Goal: Find specific page/section: Find specific page/section

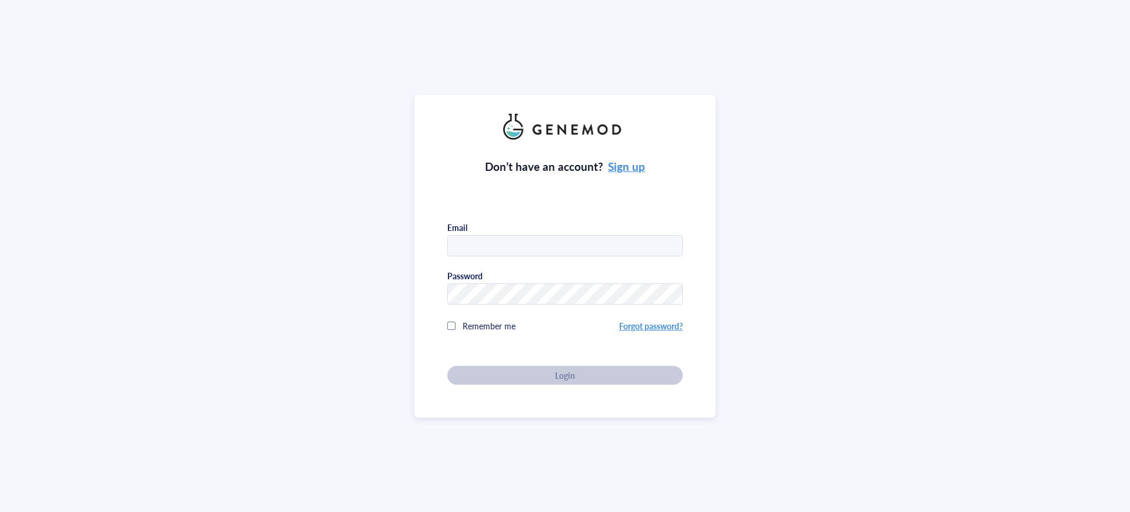
type input "[EMAIL_ADDRESS][DOMAIN_NAME]"
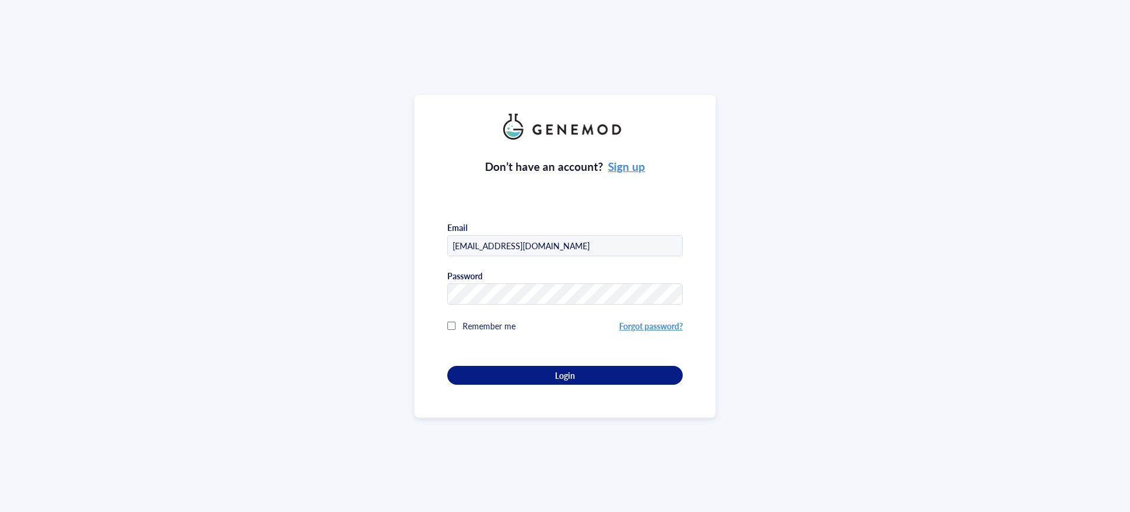
click at [541, 370] on div "Don’t have an account? Sign up Email [EMAIL_ADDRESS][DOMAIN_NAME] Password Reme…" at bounding box center [564, 262] width 235 height 245
click at [546, 376] on div "Login" at bounding box center [565, 375] width 198 height 11
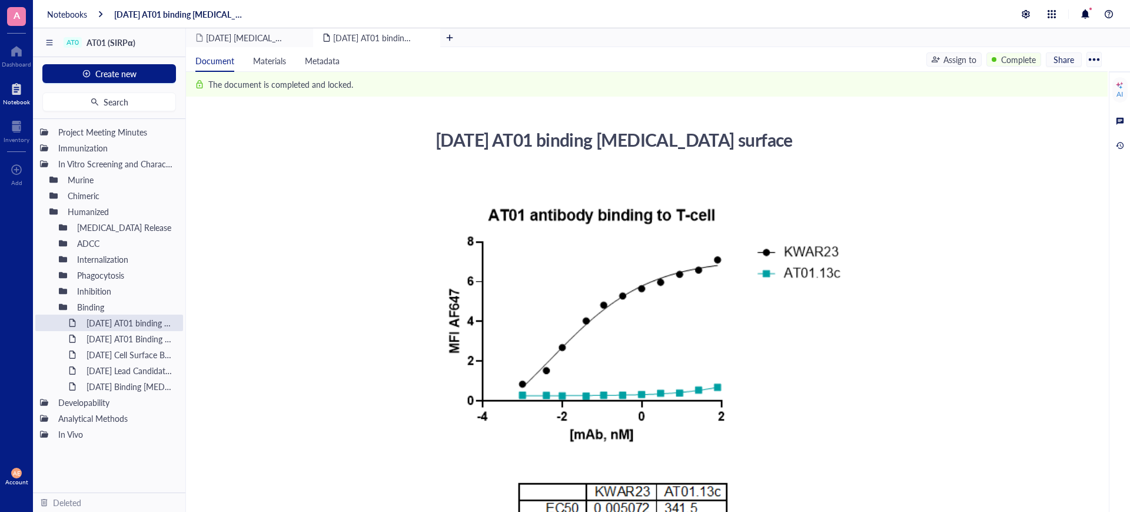
click at [21, 94] on div at bounding box center [16, 88] width 27 height 19
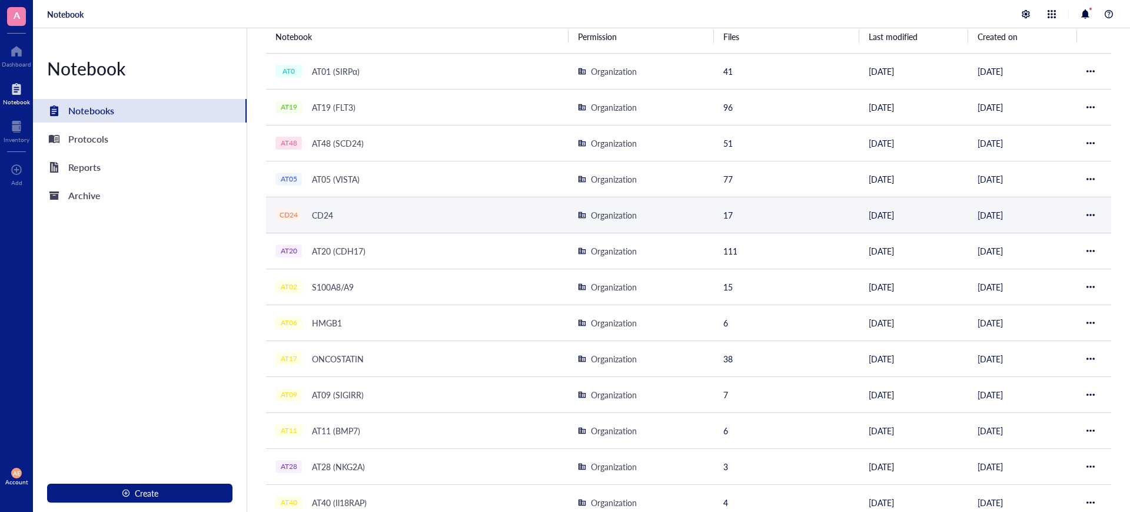
scroll to position [147, 0]
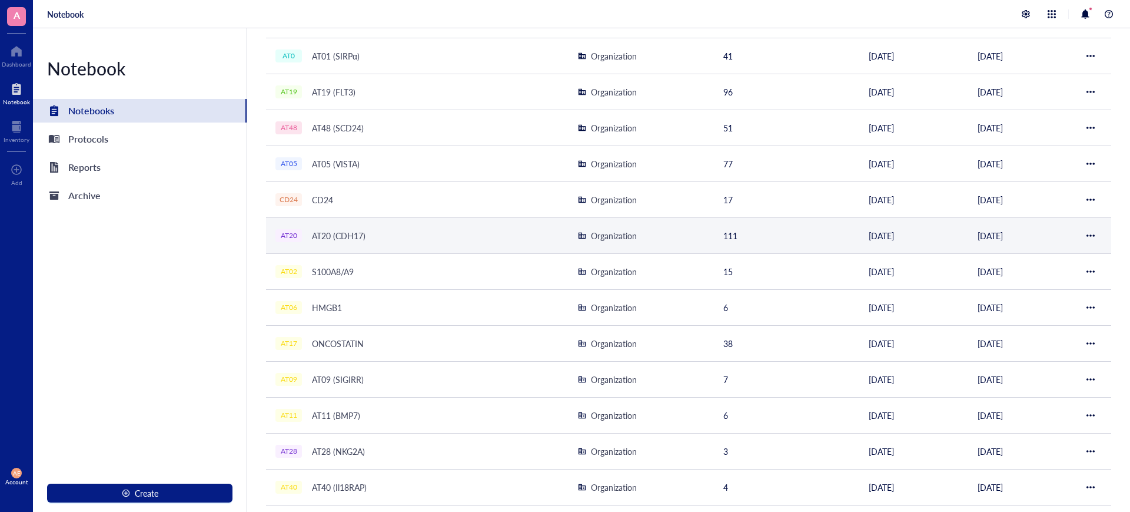
click at [332, 240] on div "AT20 (CDH17)" at bounding box center [339, 235] width 64 height 16
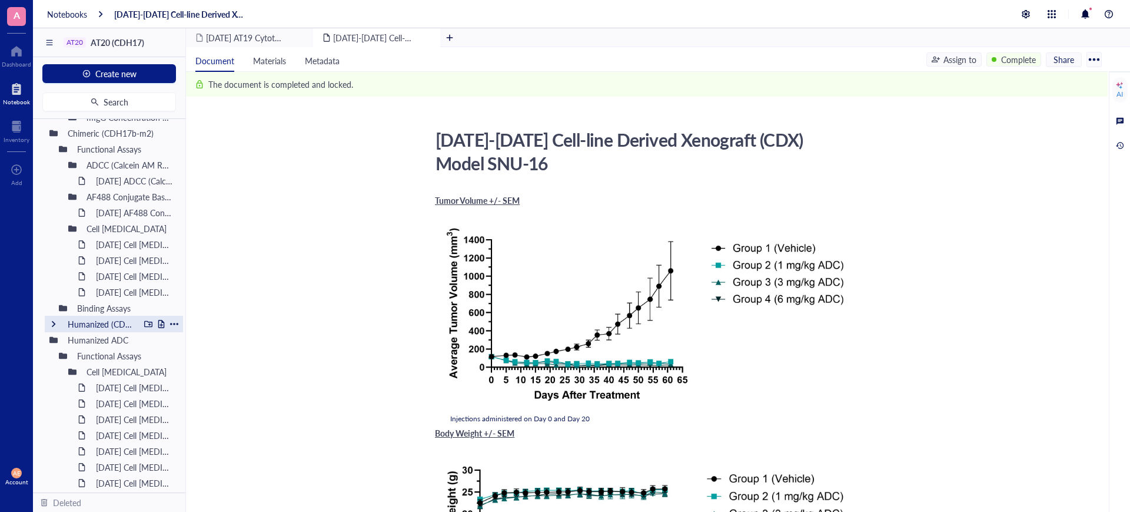
scroll to position [589, 0]
click at [106, 384] on div "[DATE] Cell [MEDICAL_DATA]" at bounding box center [128, 386] width 75 height 16
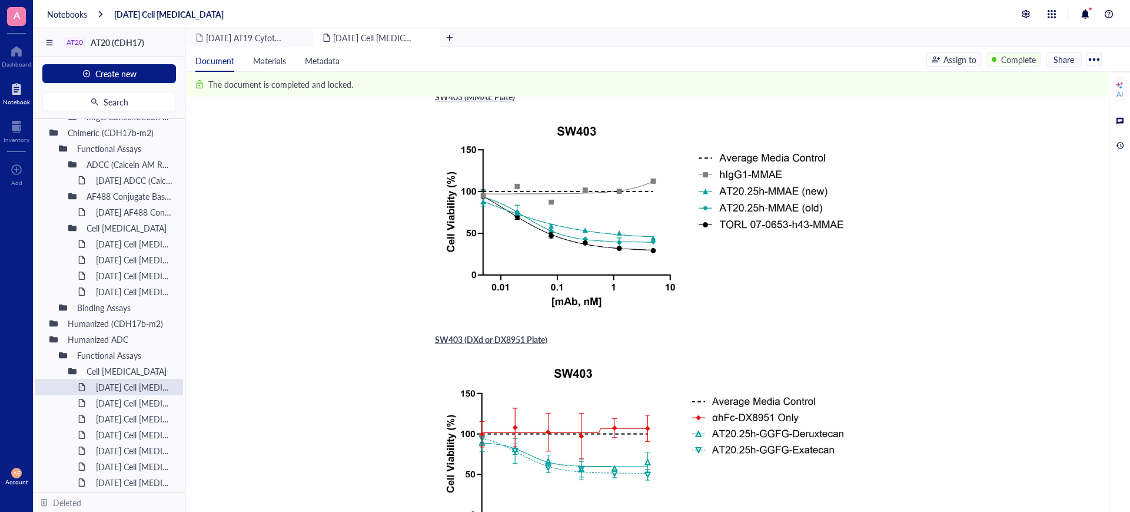
scroll to position [1987, 0]
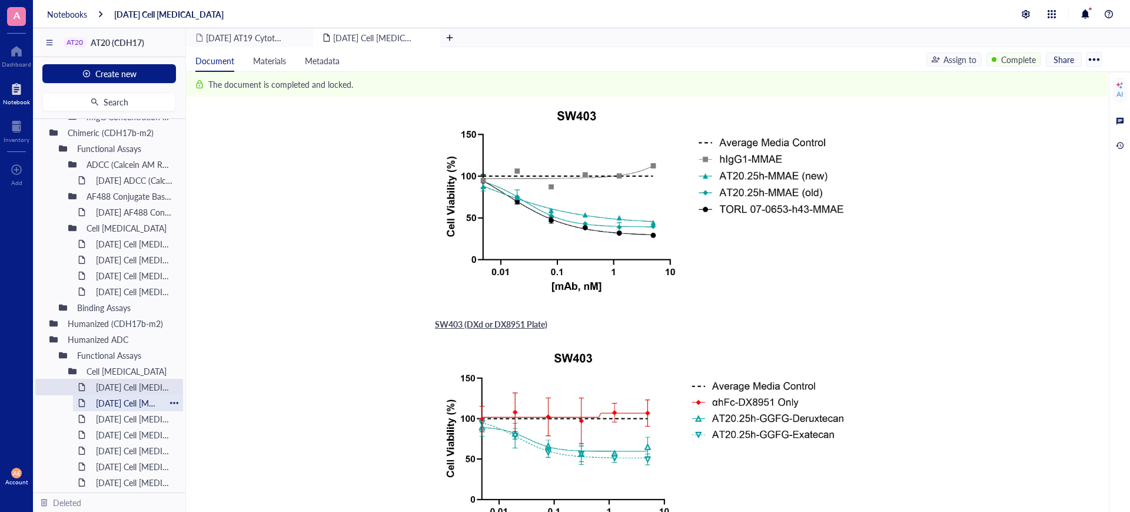
click at [121, 403] on div "[DATE] Cell [MEDICAL_DATA]" at bounding box center [128, 402] width 75 height 16
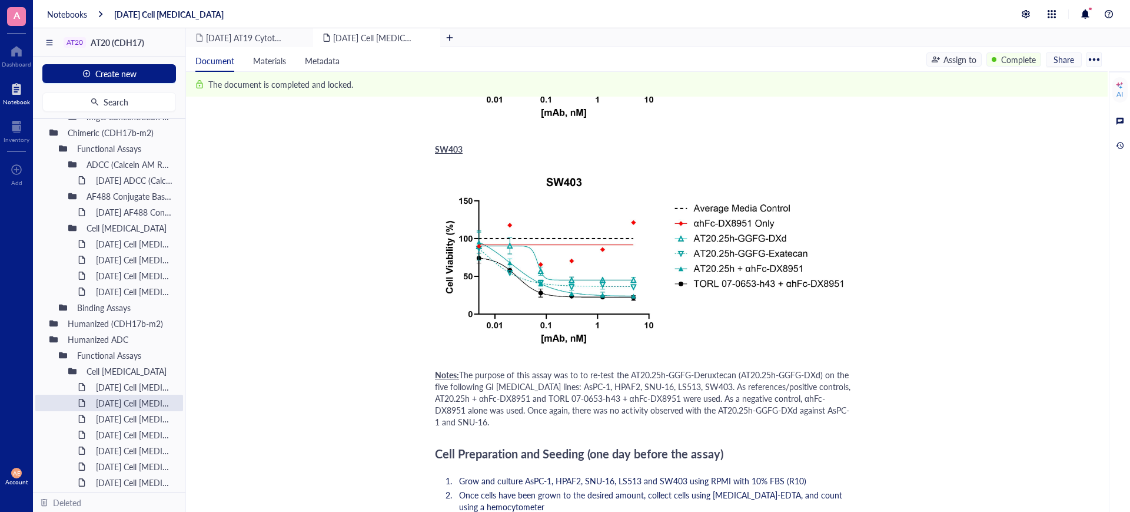
scroll to position [957, 0]
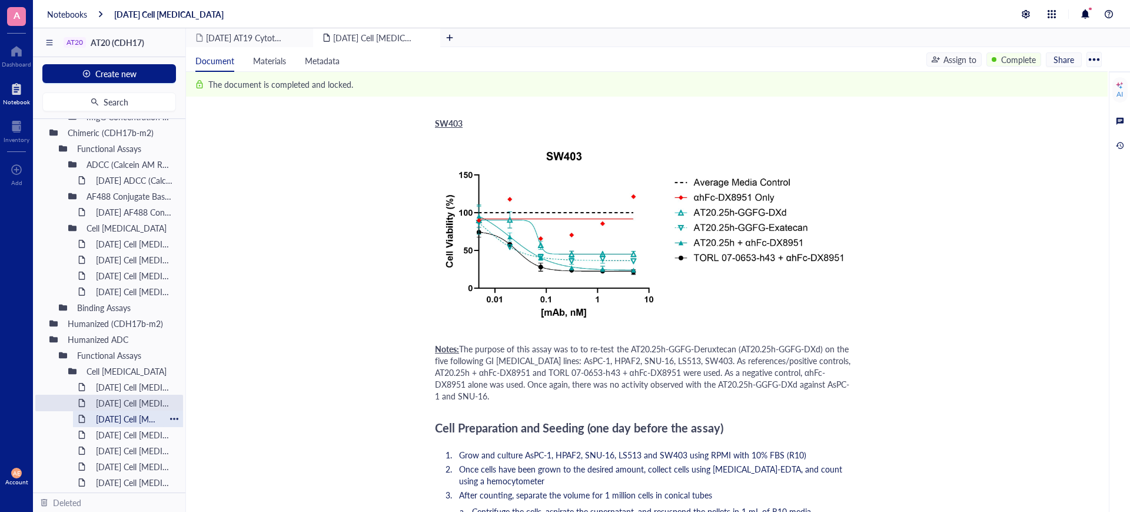
click at [151, 419] on div "[DATE] Cell [MEDICAL_DATA]" at bounding box center [128, 418] width 75 height 16
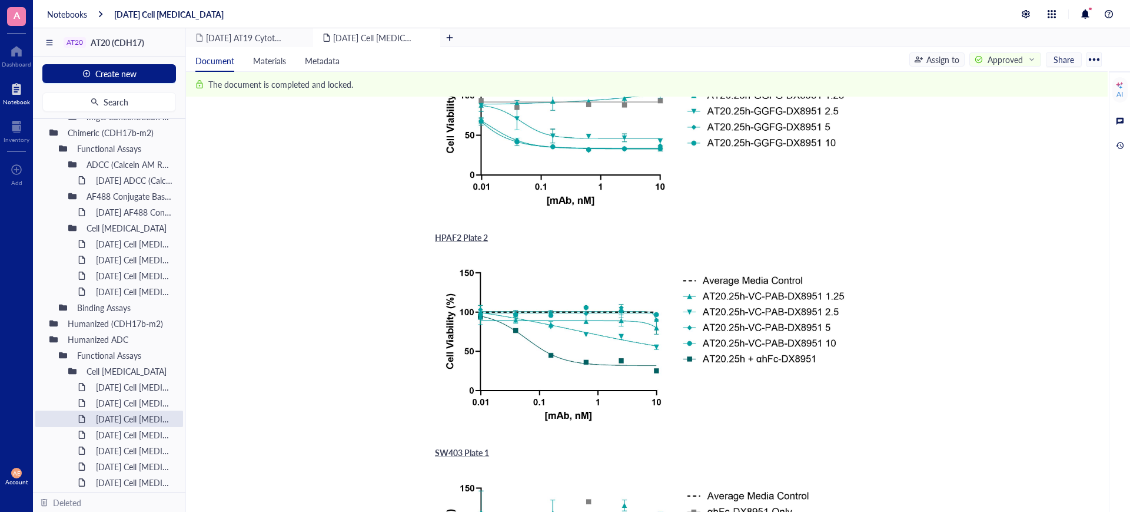
scroll to position [883, 0]
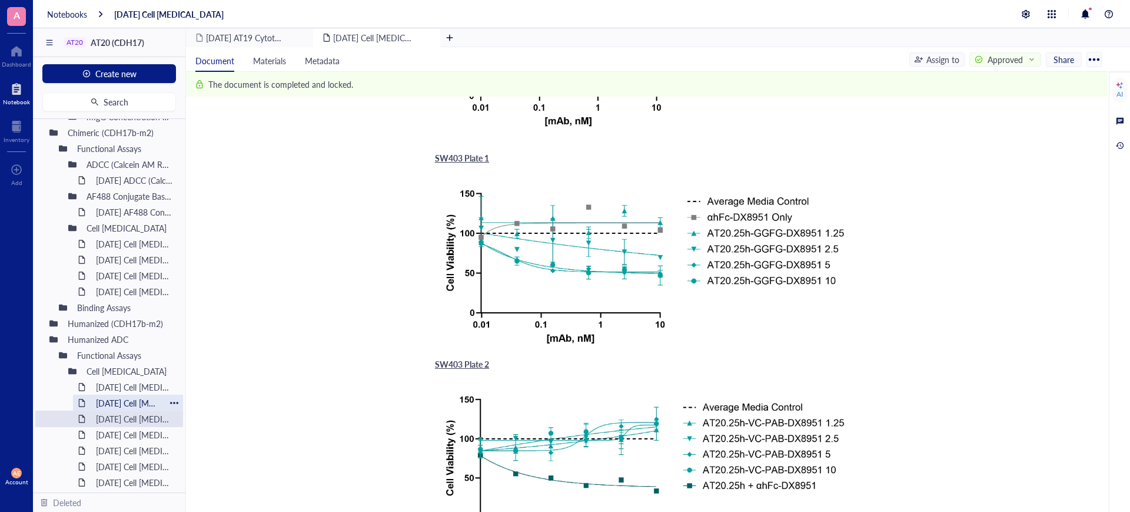
click at [145, 405] on div "[DATE] Cell [MEDICAL_DATA]" at bounding box center [128, 402] width 75 height 16
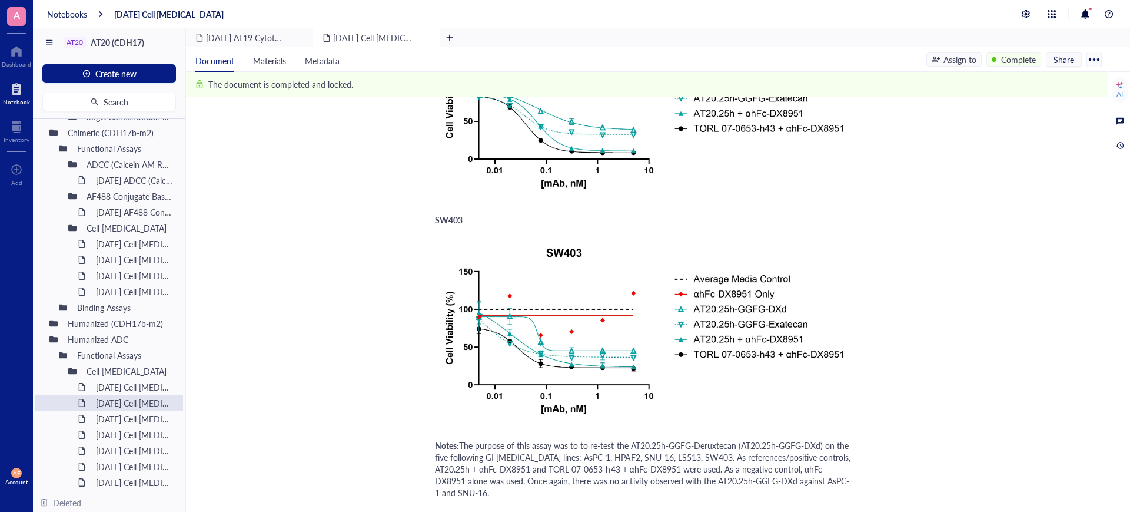
scroll to position [662, 0]
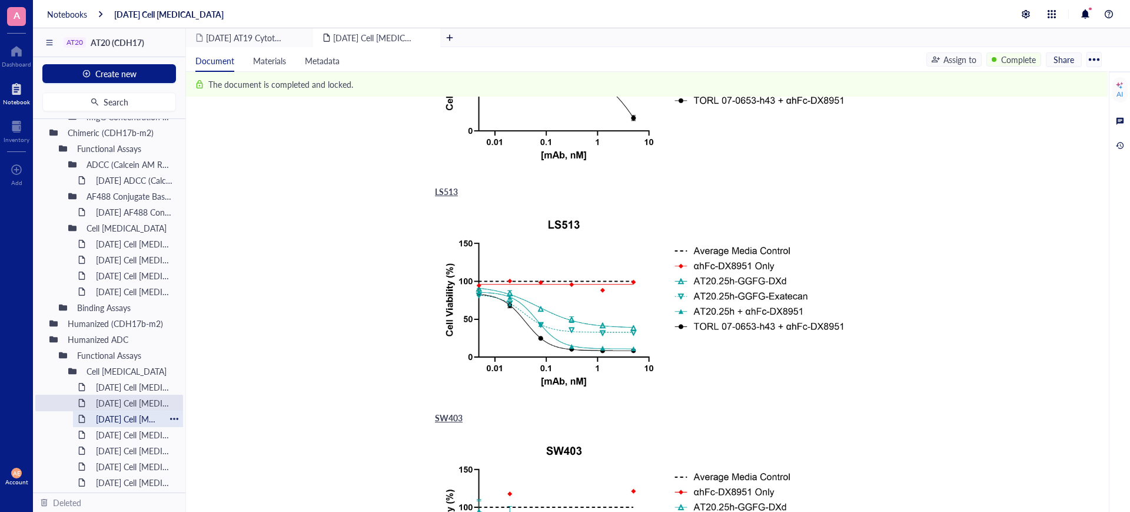
click at [146, 417] on div "[DATE] Cell [MEDICAL_DATA]" at bounding box center [128, 418] width 75 height 16
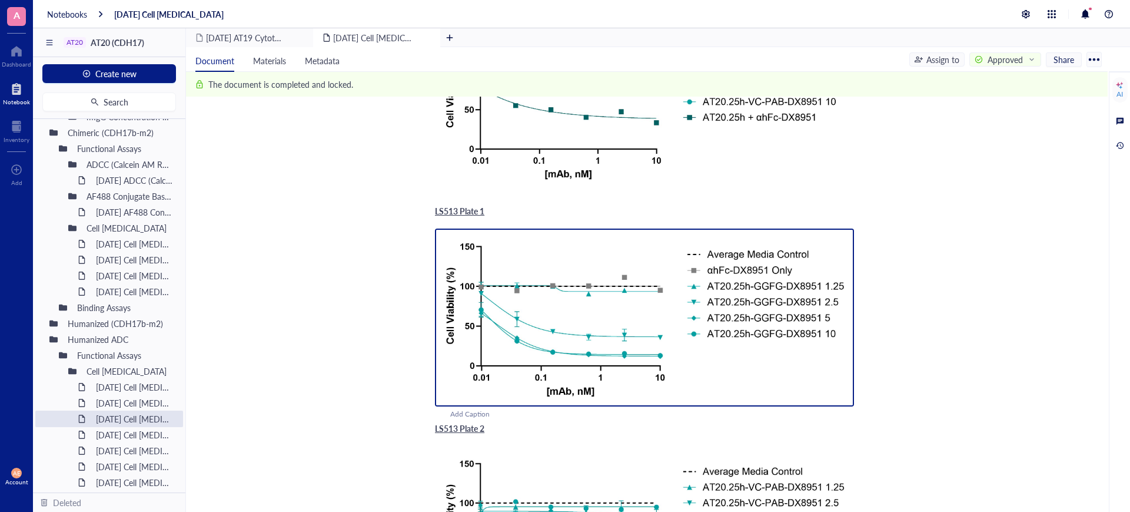
scroll to position [1398, 0]
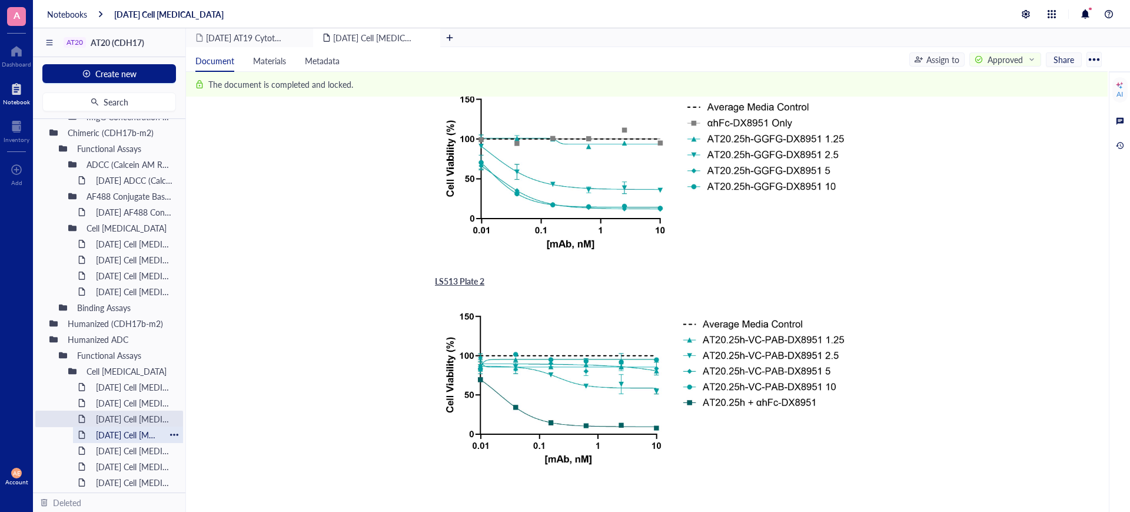
click at [140, 430] on div "[DATE] Cell [MEDICAL_DATA]" at bounding box center [128, 434] width 75 height 16
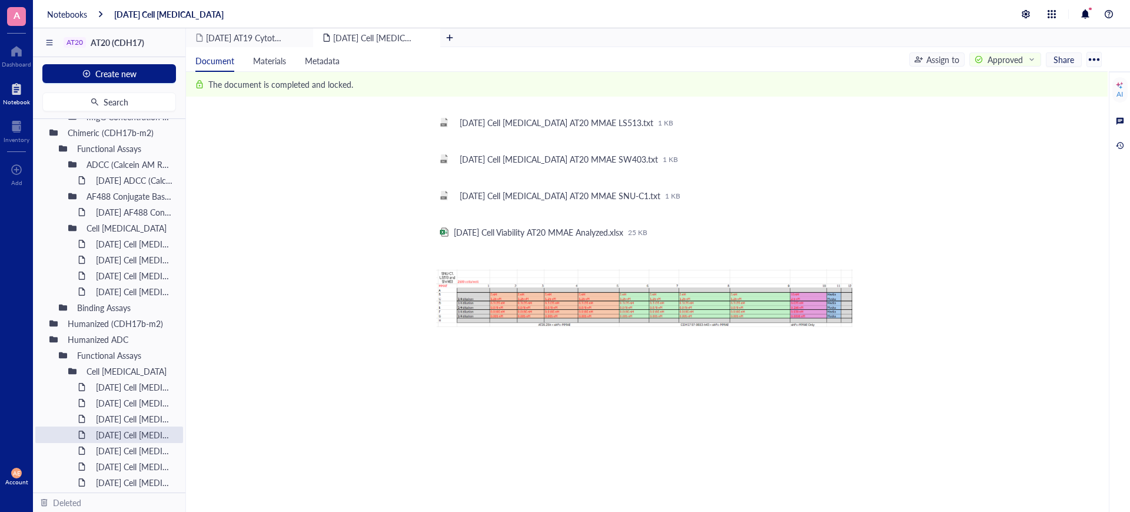
scroll to position [1714, 0]
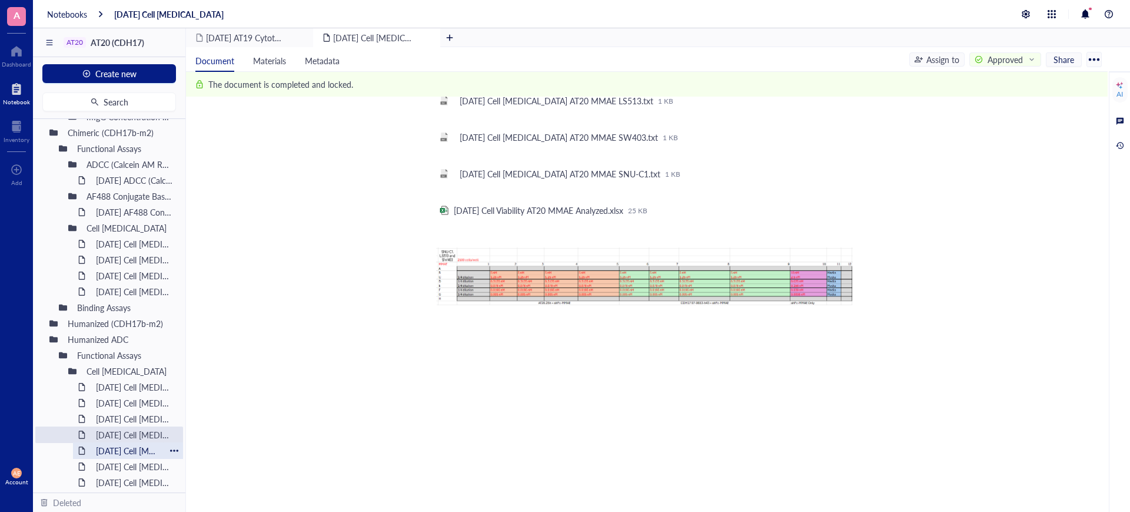
click at [134, 453] on div "[DATE] Cell [MEDICAL_DATA]" at bounding box center [128, 450] width 75 height 16
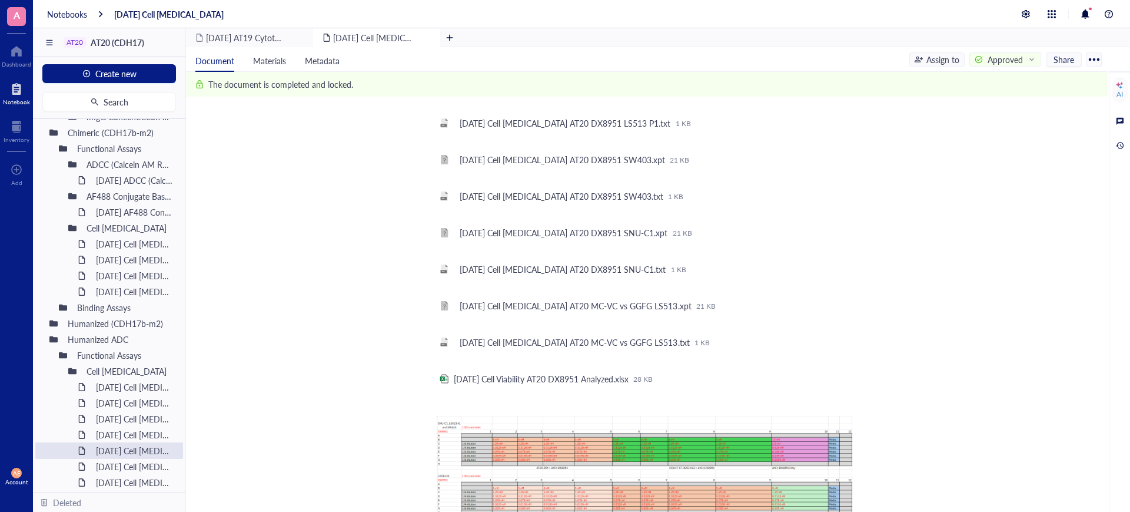
scroll to position [2126, 0]
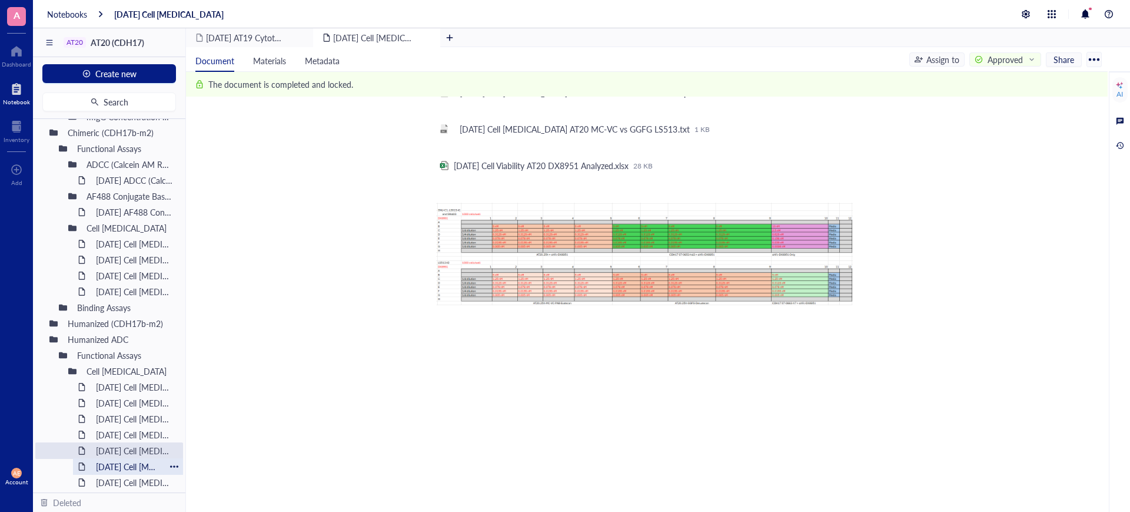
click at [147, 466] on div "[DATE] Cell [MEDICAL_DATA]" at bounding box center [128, 466] width 75 height 16
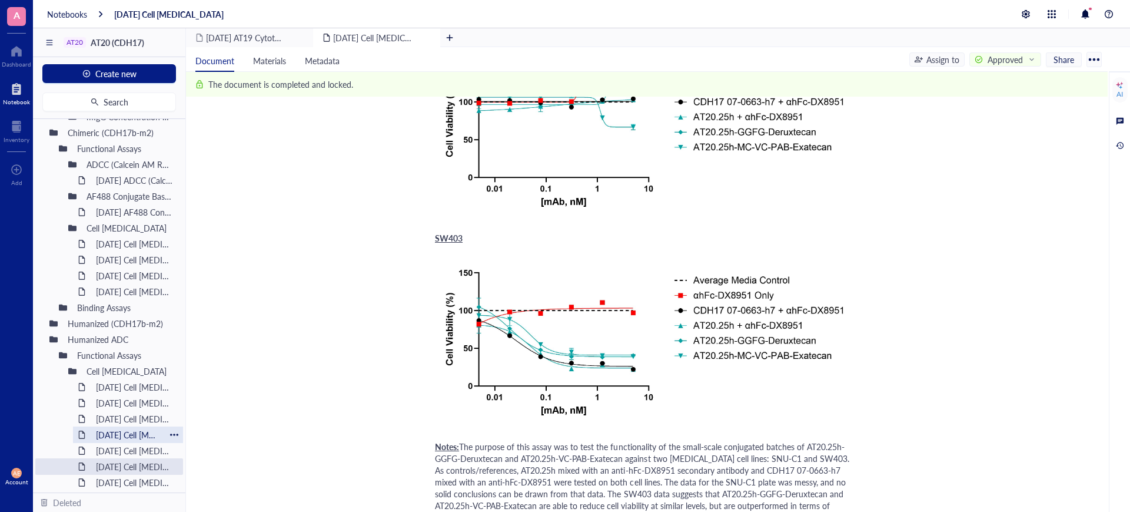
scroll to position [662, 0]
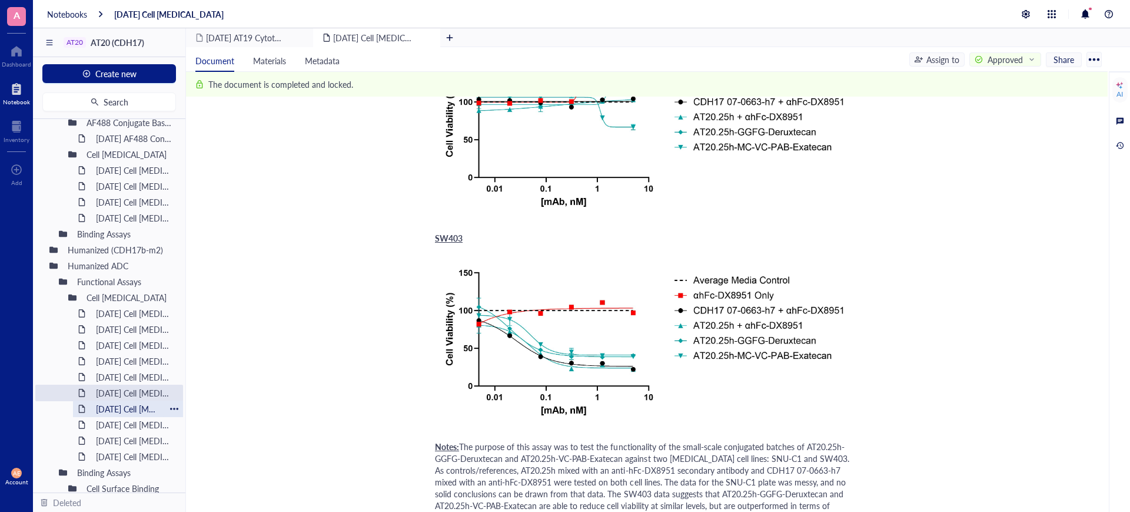
click at [135, 408] on div "[DATE] Cell [MEDICAL_DATA] (MMAE)" at bounding box center [128, 408] width 75 height 16
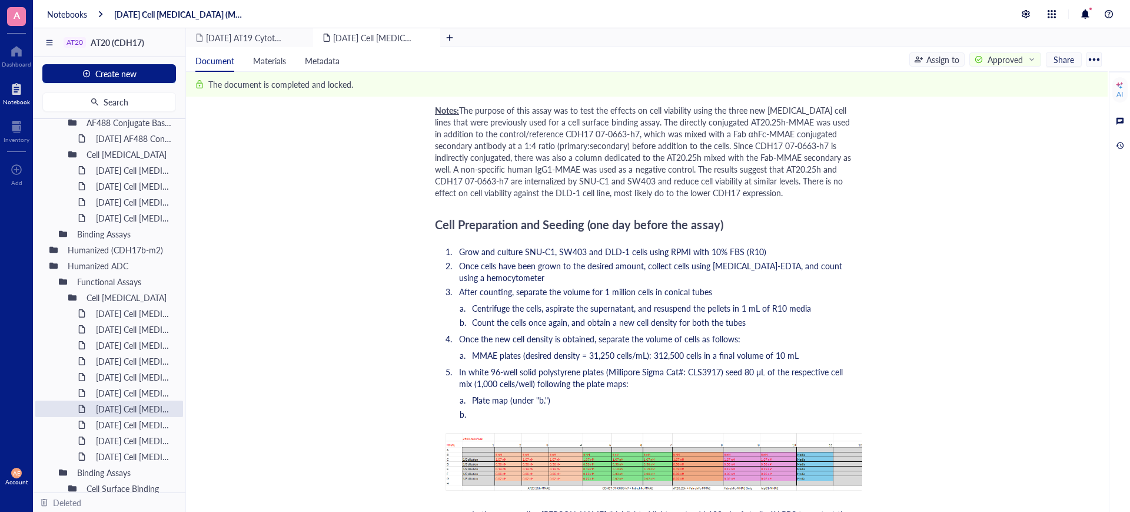
scroll to position [441, 0]
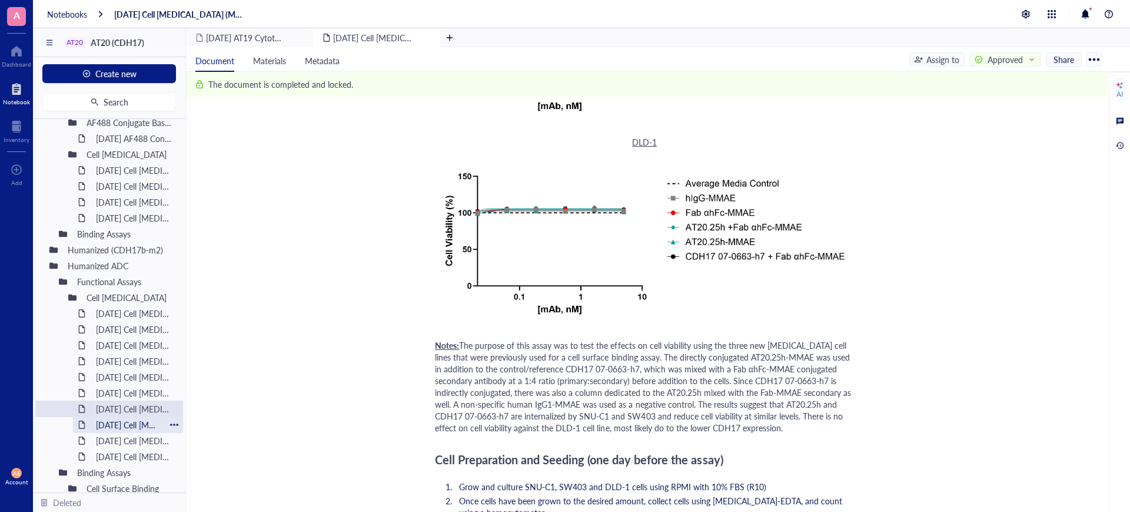
click at [137, 420] on div "[DATE] Cell [MEDICAL_DATA] (MMAE)" at bounding box center [128, 424] width 75 height 16
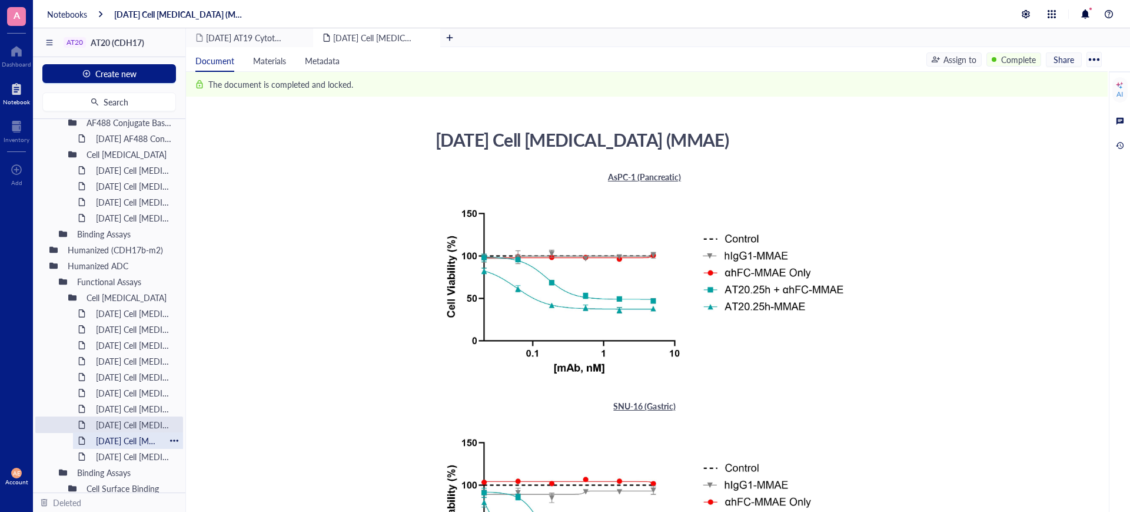
click at [143, 441] on div "[DATE] Cell [MEDICAL_DATA] (MMAE)" at bounding box center [128, 440] width 75 height 16
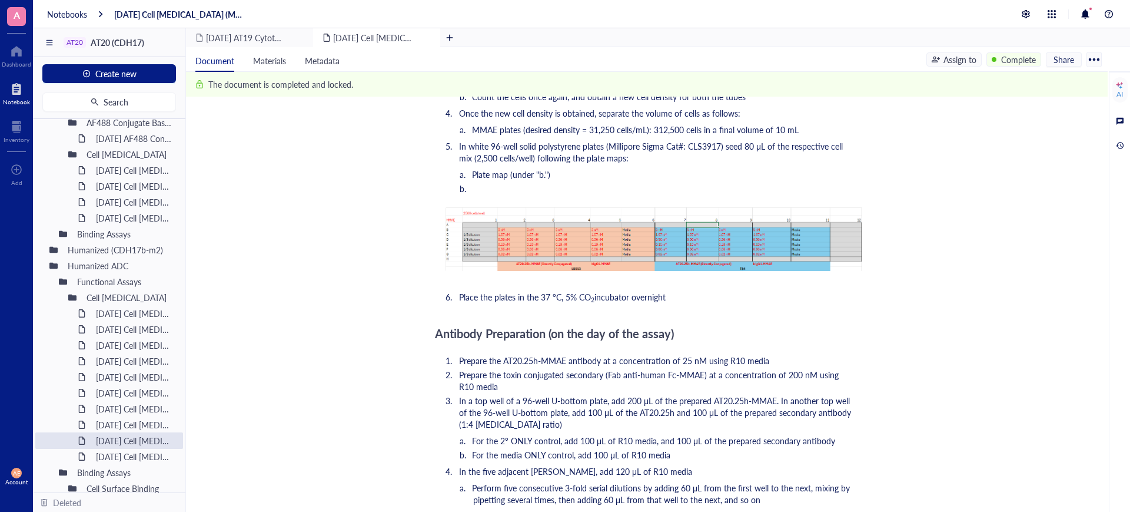
scroll to position [736, 0]
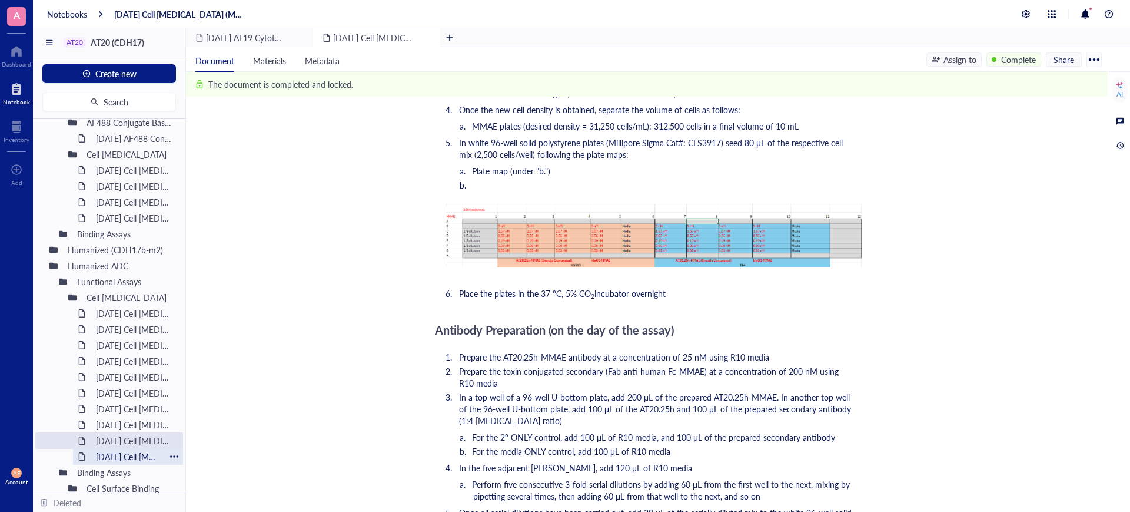
click at [142, 456] on div "[DATE] Cell [MEDICAL_DATA]" at bounding box center [128, 456] width 75 height 16
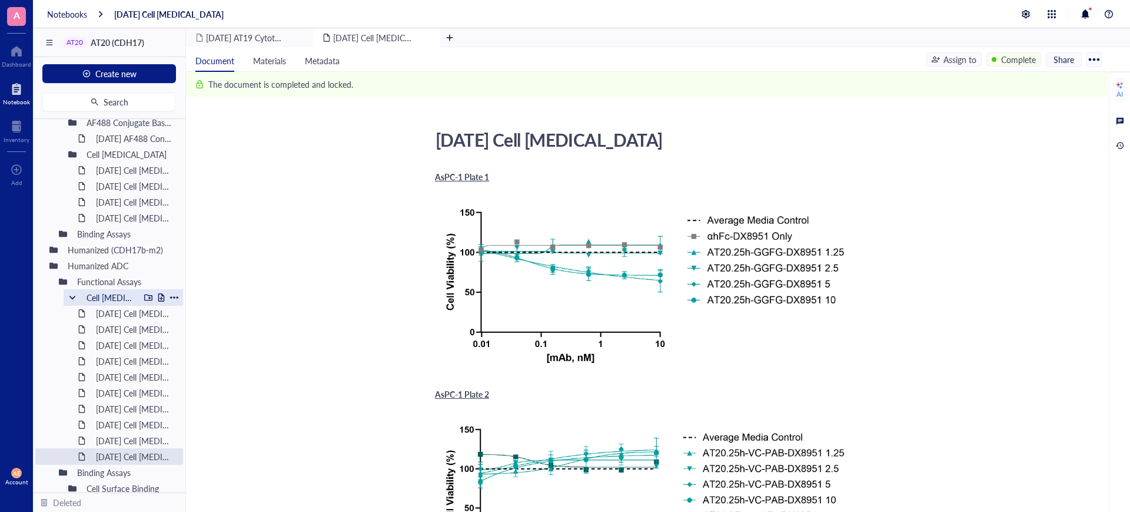
click at [112, 295] on div "Cell [MEDICAL_DATA]" at bounding box center [110, 297] width 58 height 16
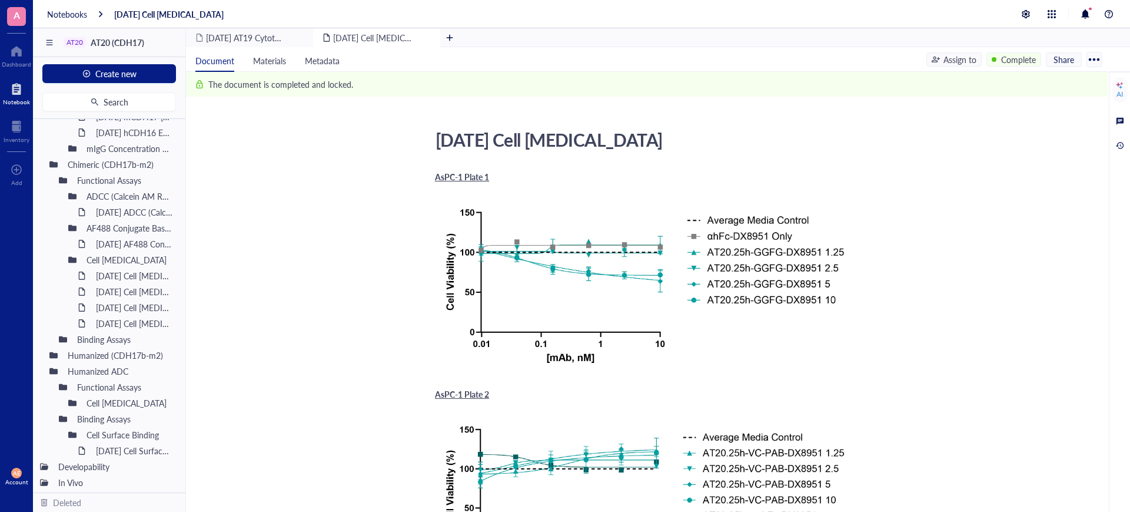
scroll to position [557, 0]
drag, startPoint x: 75, startPoint y: 336, endPoint x: 91, endPoint y: 341, distance: 17.1
click at [75, 337] on div "Binding Assays" at bounding box center [125, 339] width 107 height 16
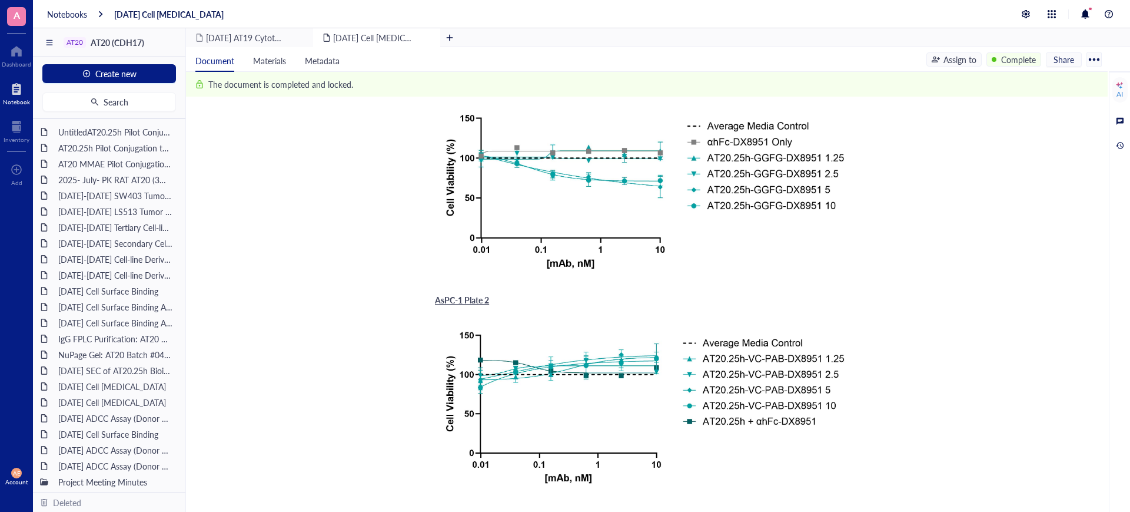
scroll to position [0, 0]
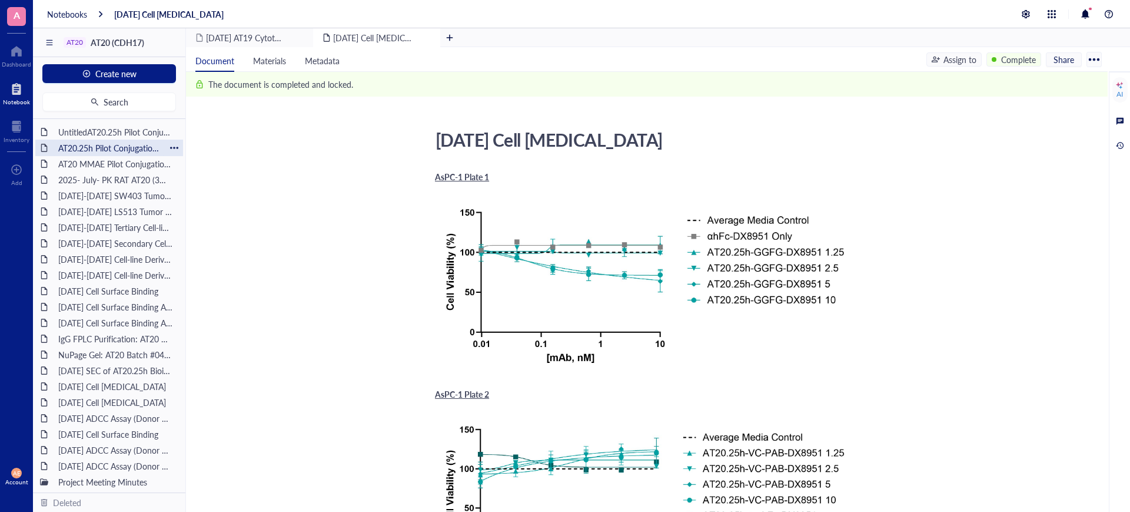
drag, startPoint x: 112, startPoint y: 129, endPoint x: 114, endPoint y: 147, distance: 17.7
click at [112, 129] on div "UntitledAT20.25h Pilot Conjugation to VC-MMAE and GGFG-DXd [DATE]" at bounding box center [115, 132] width 125 height 16
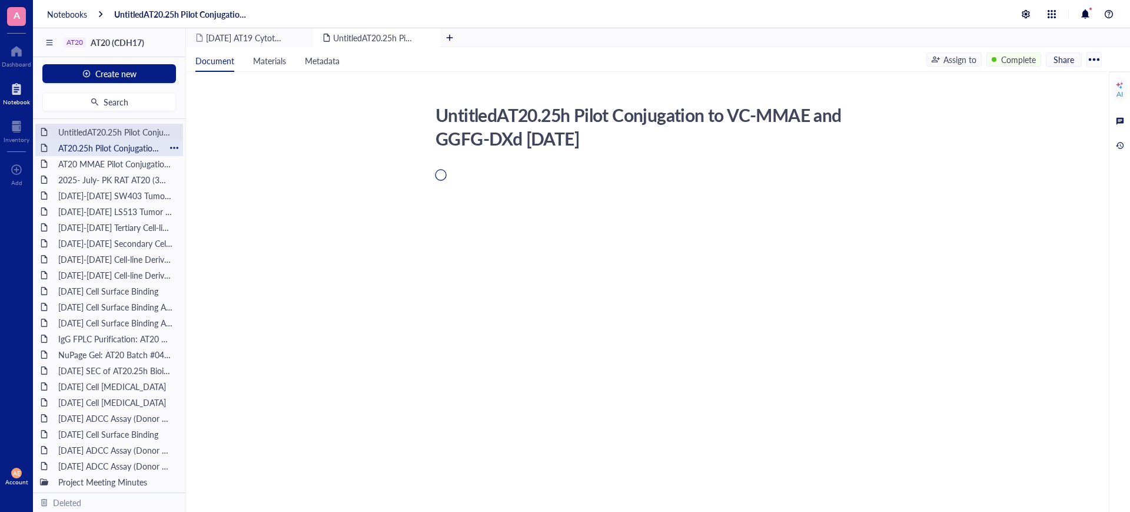
click at [117, 149] on div "AT20.25h Pilot Conjugation to VC-MMAE and GGFG-DXd [DATE]" at bounding box center [109, 148] width 112 height 16
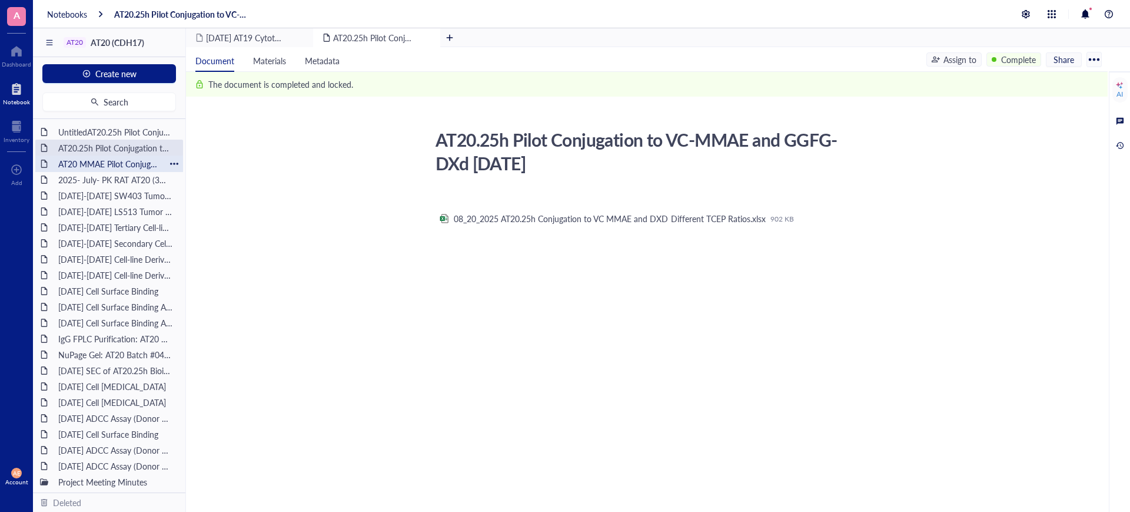
click at [116, 164] on div "AT20 MMAE Pilot Conjugation [DATE]" at bounding box center [109, 163] width 112 height 16
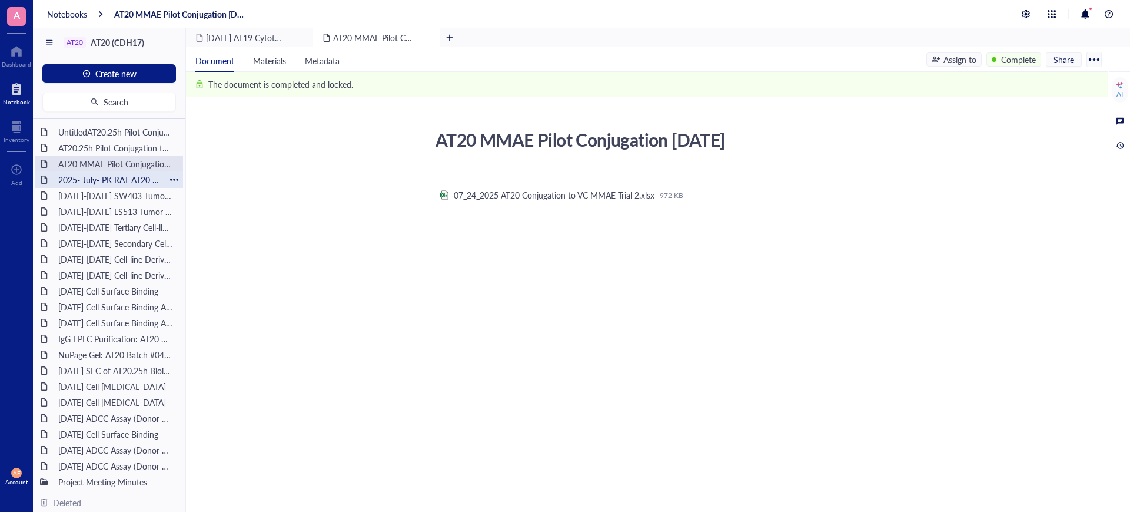
click at [115, 182] on div "2025- July- PK RAT AT20 (3mg/kg; 6mg/kg & 9mg/kg)" at bounding box center [109, 179] width 112 height 16
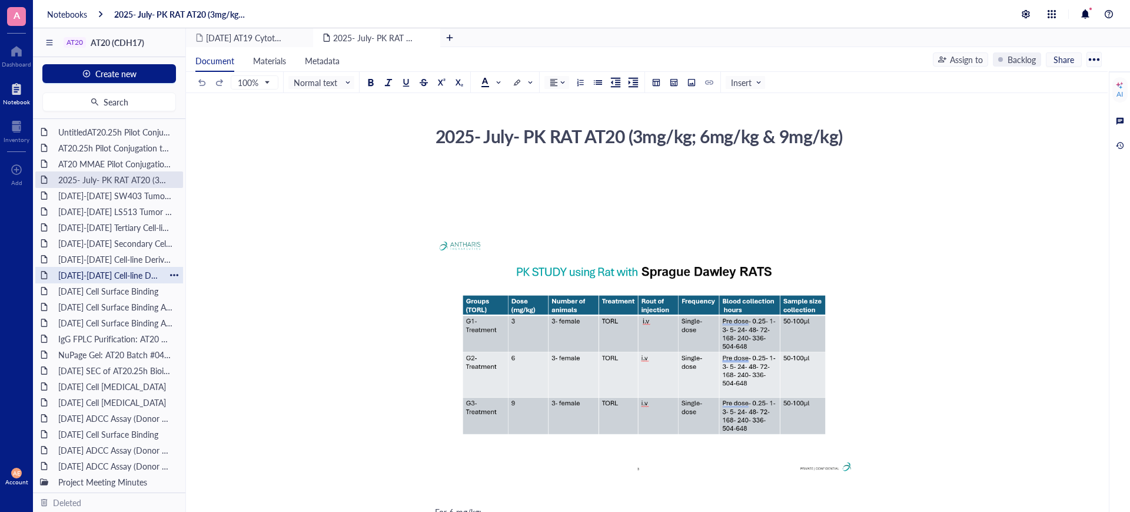
scroll to position [368, 0]
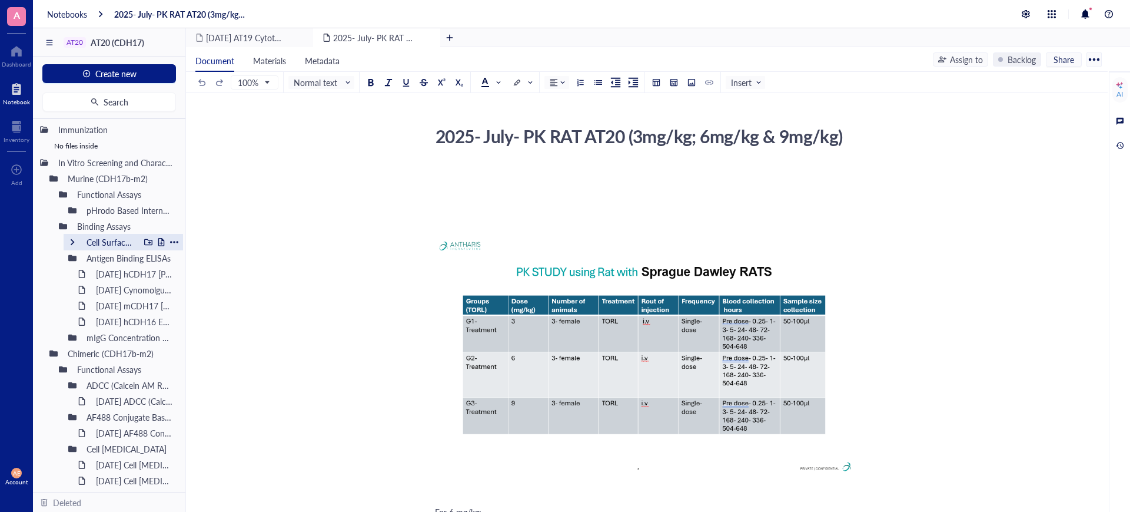
click at [88, 240] on div "Cell Surface Binding" at bounding box center [110, 242] width 58 height 16
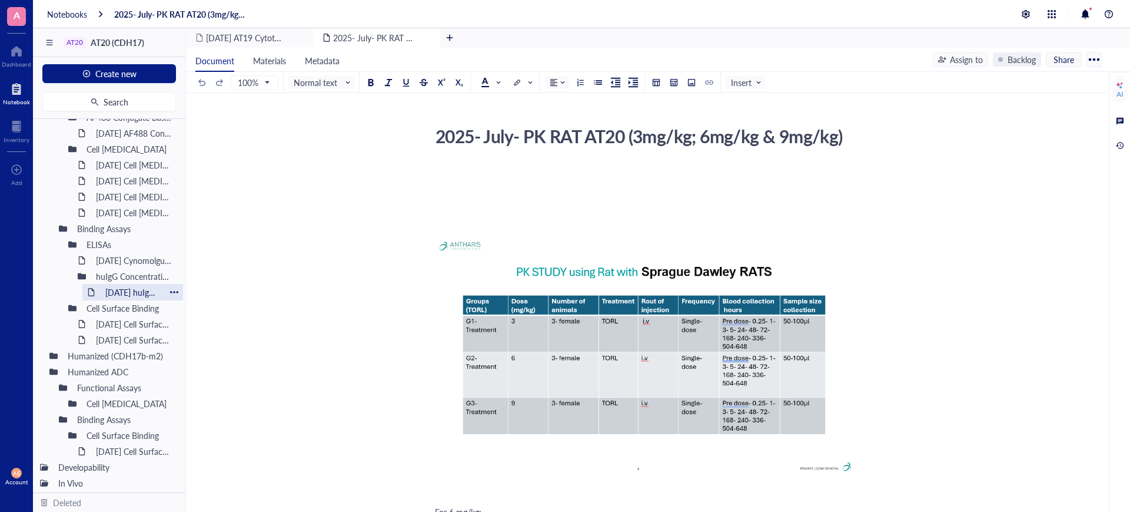
scroll to position [779, 0]
click at [98, 402] on div "Cell [MEDICAL_DATA]" at bounding box center [110, 402] width 58 height 16
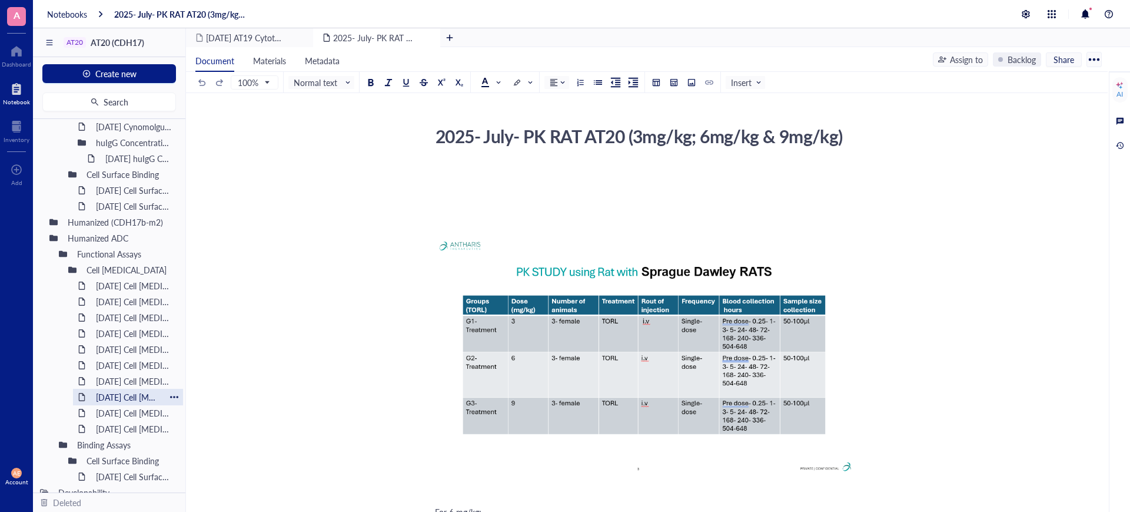
scroll to position [927, 0]
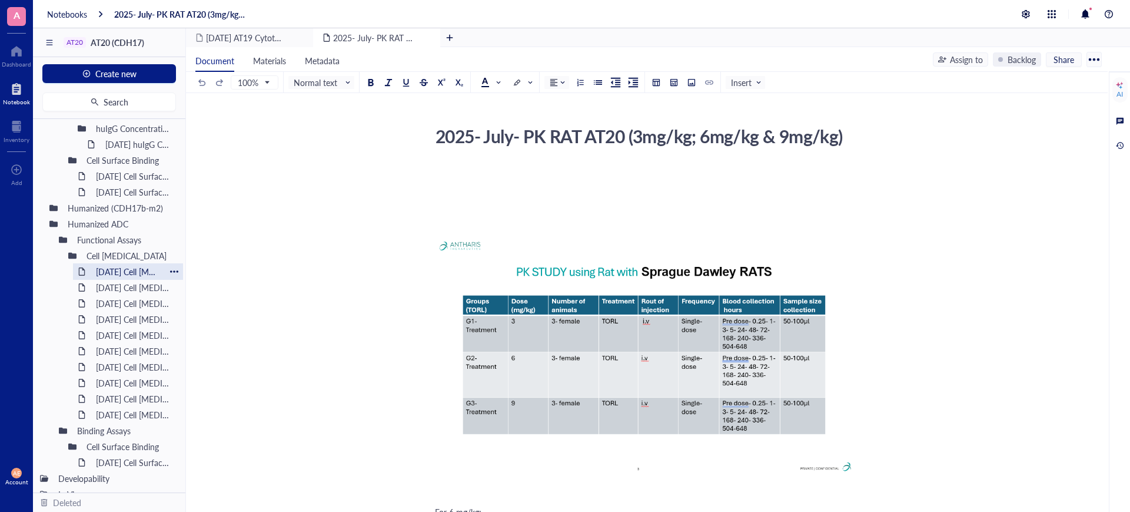
click at [112, 270] on div "[DATE] Cell [MEDICAL_DATA]" at bounding box center [128, 271] width 75 height 16
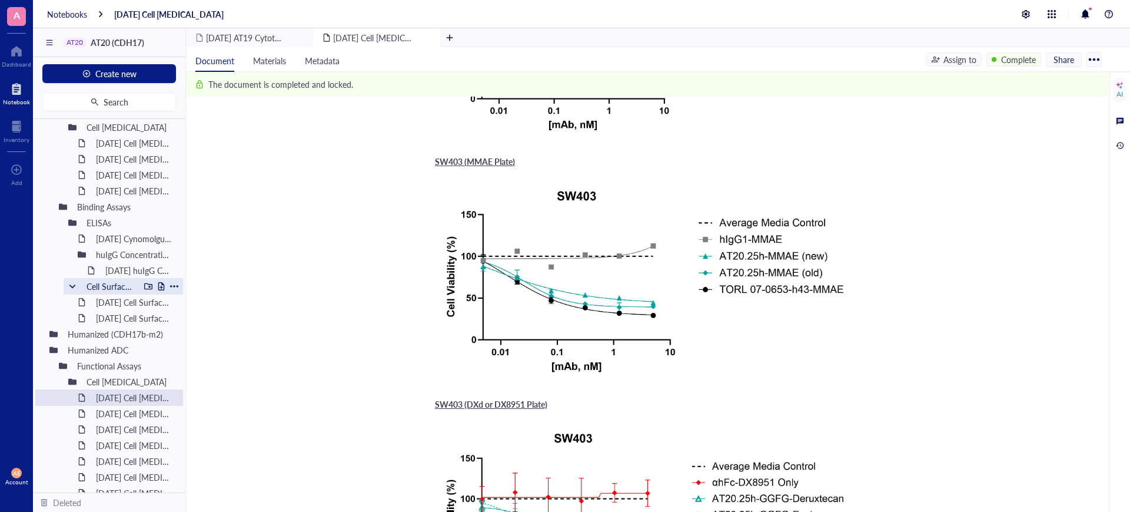
scroll to position [791, 0]
